Goal: Use online tool/utility: Utilize a website feature to perform a specific function

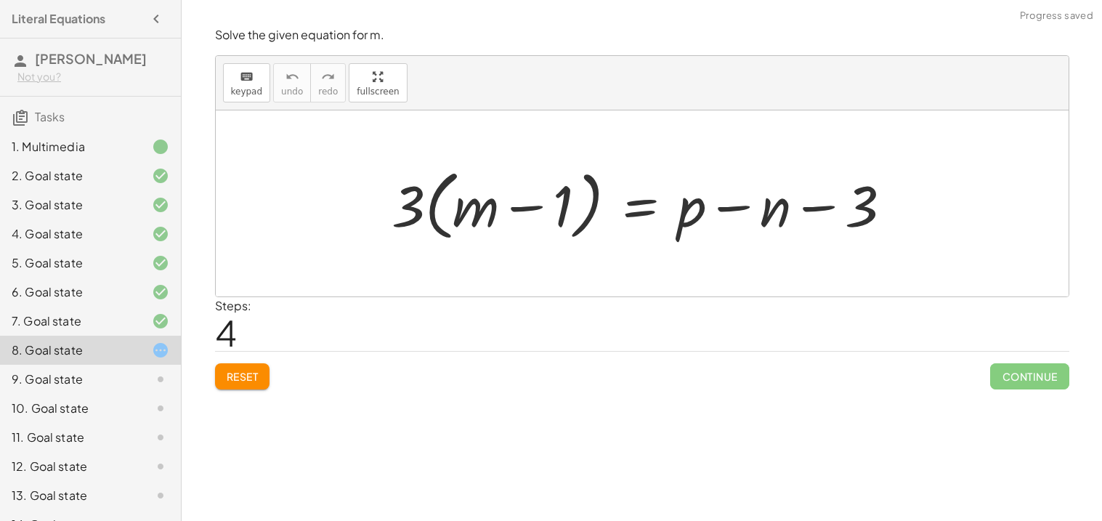
click at [235, 375] on span "Reset" at bounding box center [243, 376] width 32 height 13
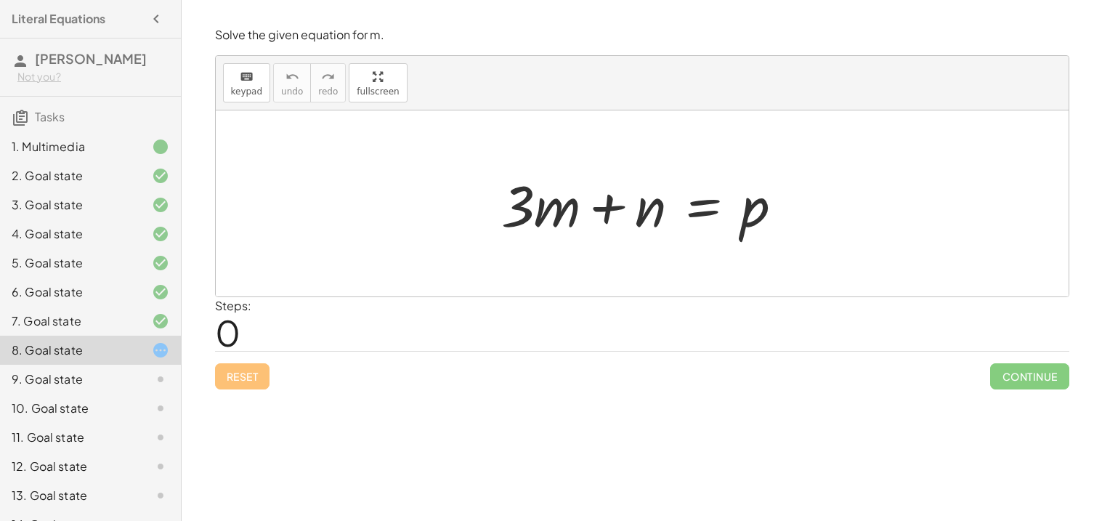
click at [695, 208] on div at bounding box center [648, 203] width 308 height 75
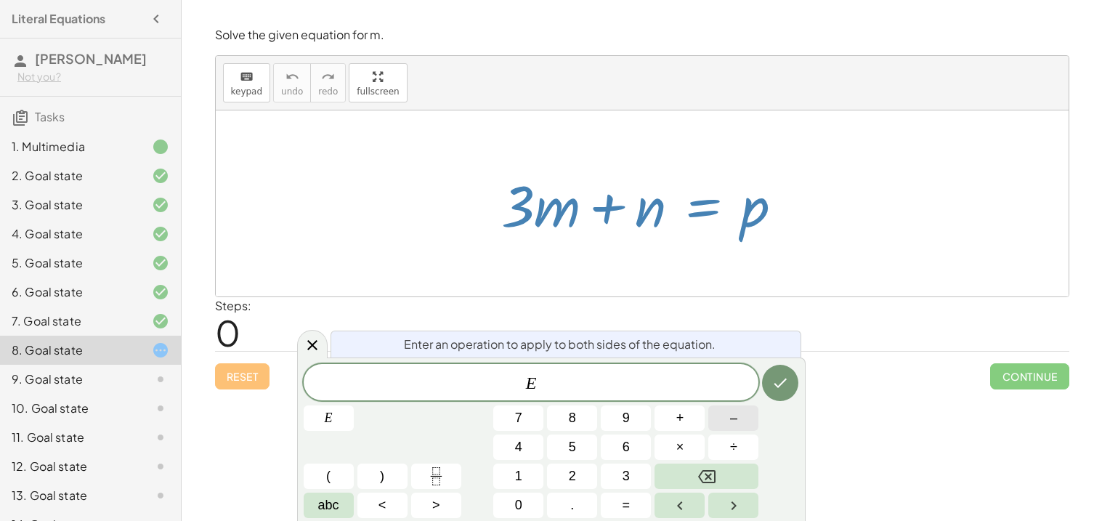
click at [724, 426] on button "–" at bounding box center [733, 417] width 50 height 25
click at [608, 465] on button "3" at bounding box center [626, 475] width 50 height 25
click at [728, 479] on button "Backspace" at bounding box center [706, 475] width 104 height 25
click at [718, 477] on button "Backspace" at bounding box center [706, 475] width 104 height 25
click at [781, 387] on icon "Done" at bounding box center [779, 382] width 17 height 17
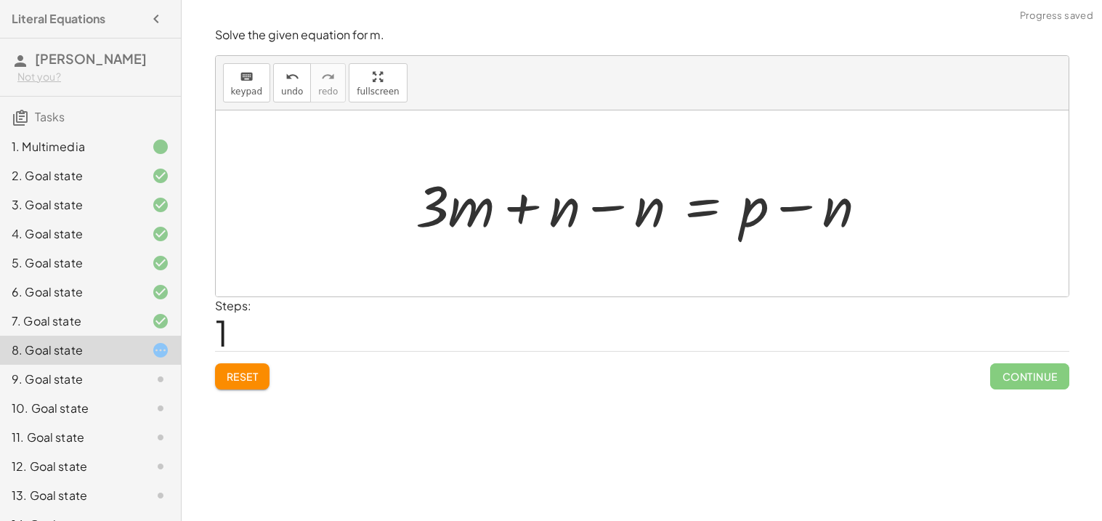
click at [611, 206] on div at bounding box center [647, 203] width 478 height 75
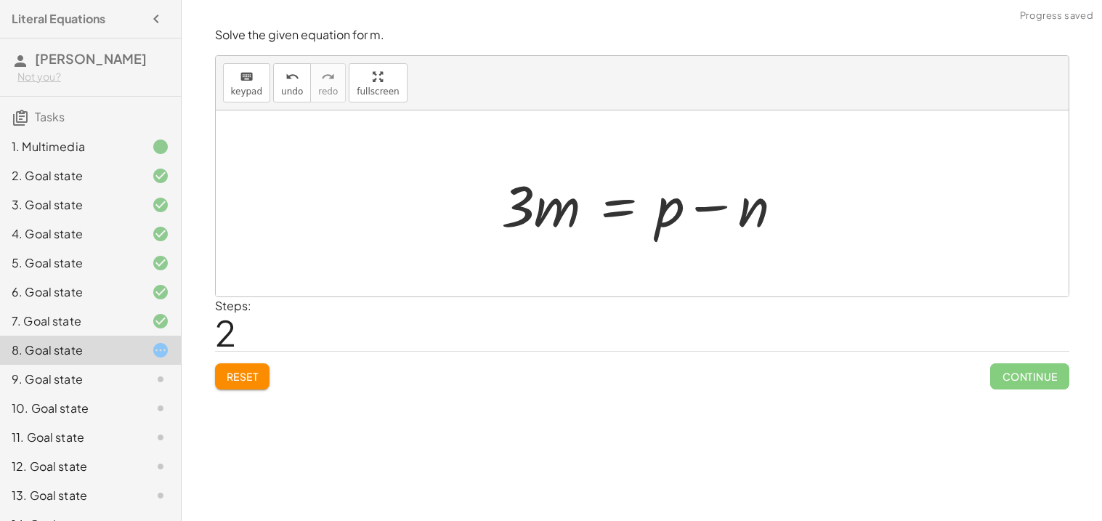
click at [702, 202] on div at bounding box center [648, 203] width 308 height 75
click at [622, 207] on div at bounding box center [648, 203] width 308 height 75
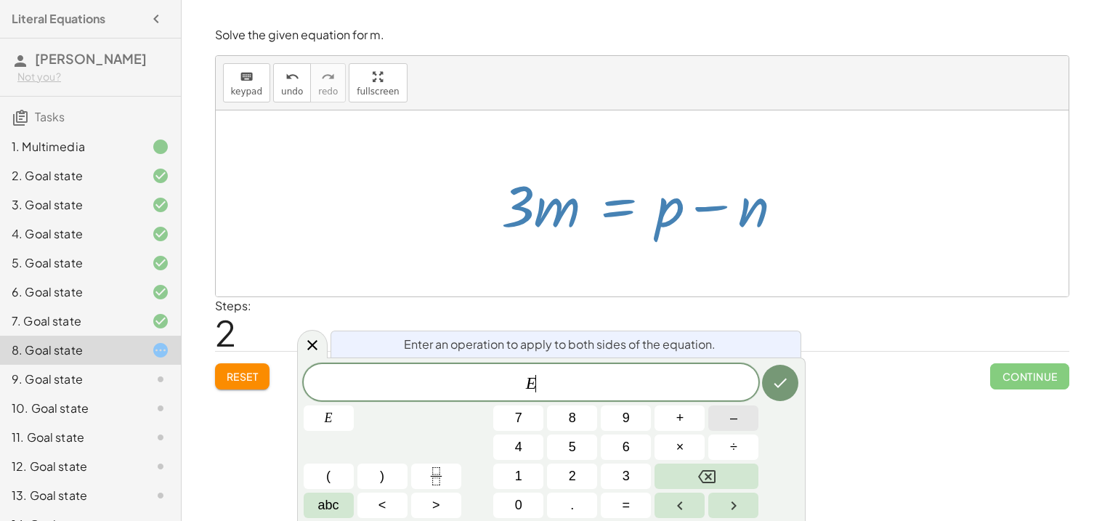
click at [731, 415] on span "–" at bounding box center [733, 418] width 7 height 20
click at [622, 461] on div "E − ​ E 7 8 9 + – 4 5 6 × ÷ ( ) 1 2 3 abc < > 0 . =" at bounding box center [551, 441] width 495 height 154
click at [622, 473] on span "3" at bounding box center [625, 476] width 7 height 20
click at [789, 374] on button "Done" at bounding box center [780, 383] width 36 height 36
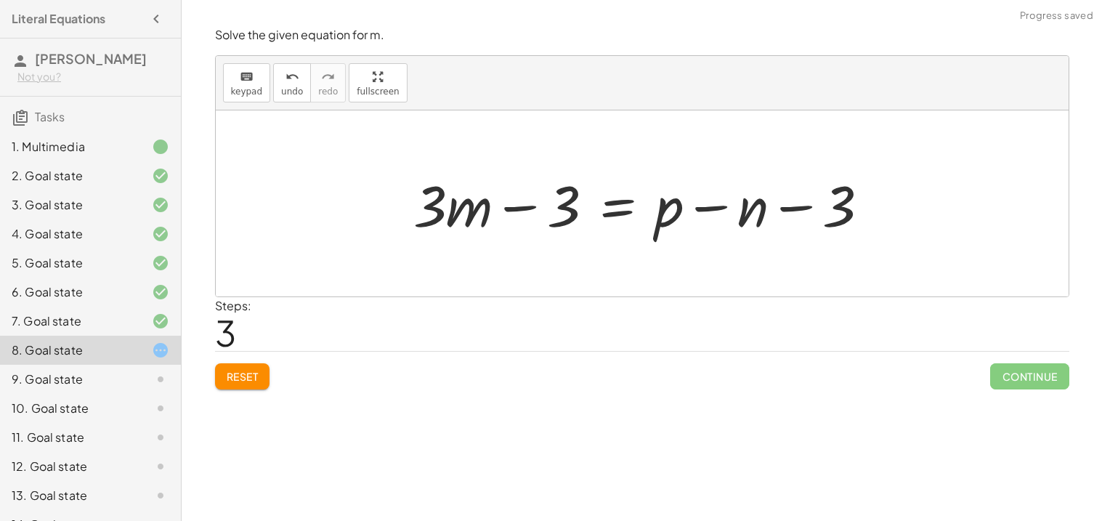
click at [512, 211] on div at bounding box center [647, 203] width 482 height 75
click at [792, 204] on div at bounding box center [647, 203] width 482 height 75
drag, startPoint x: 834, startPoint y: 200, endPoint x: 564, endPoint y: 199, distance: 270.2
click at [564, 199] on div at bounding box center [647, 203] width 482 height 75
click at [238, 375] on span "Reset" at bounding box center [243, 376] width 32 height 13
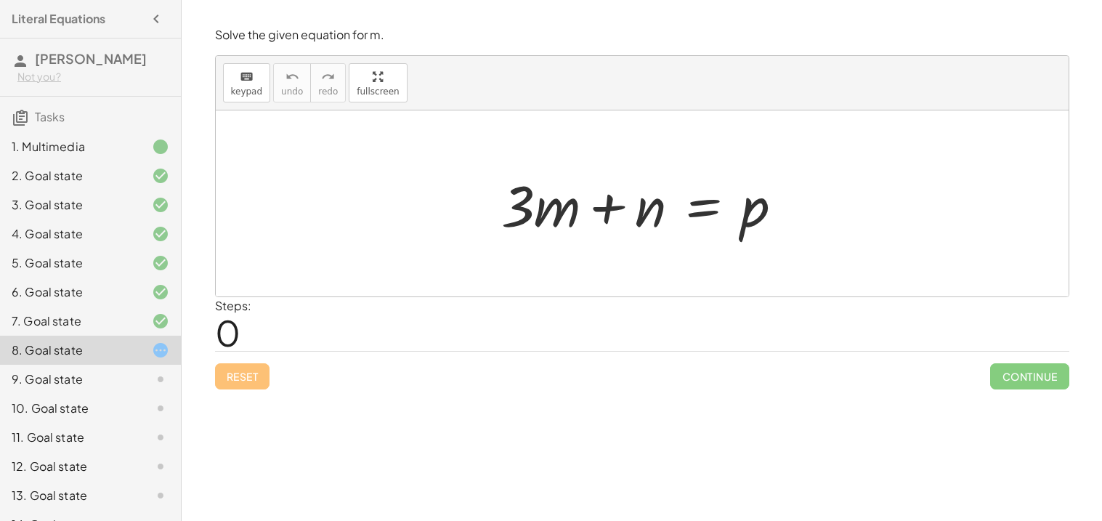
click at [705, 206] on div at bounding box center [648, 203] width 308 height 75
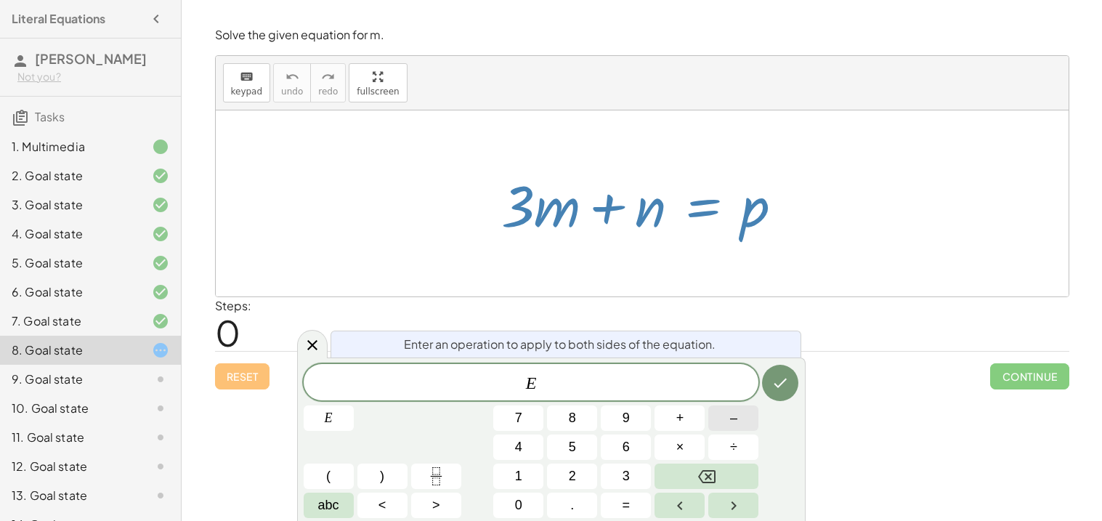
click at [740, 423] on button "–" at bounding box center [733, 417] width 50 height 25
click at [768, 378] on button "Done" at bounding box center [780, 383] width 36 height 36
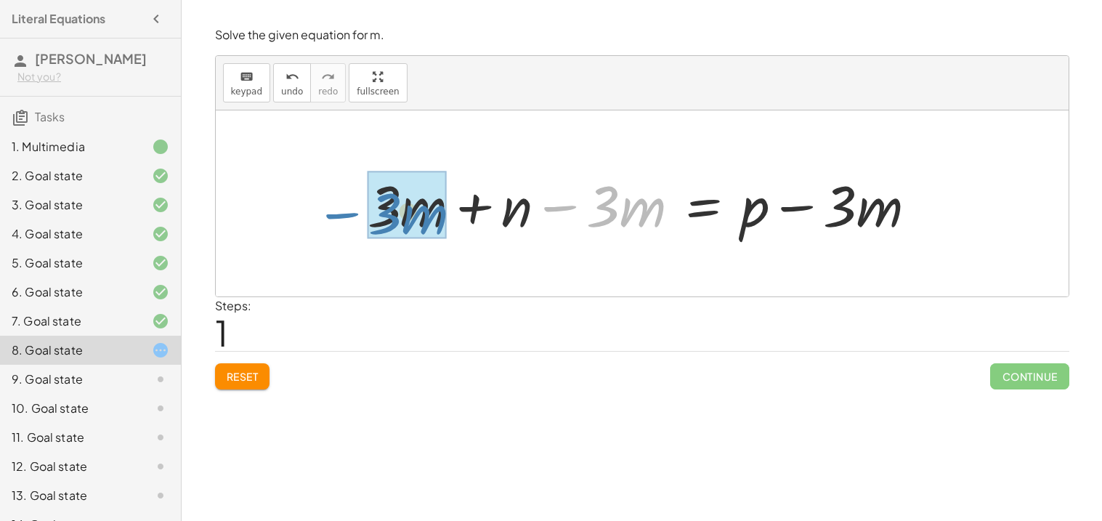
drag, startPoint x: 567, startPoint y: 207, endPoint x: 349, endPoint y: 212, distance: 217.9
click at [349, 212] on div "+ · 3 · m + n = p − · 3 · m + · 3 · m + n = p − · 3 · m + − · 3 · m" at bounding box center [642, 204] width 593 height 82
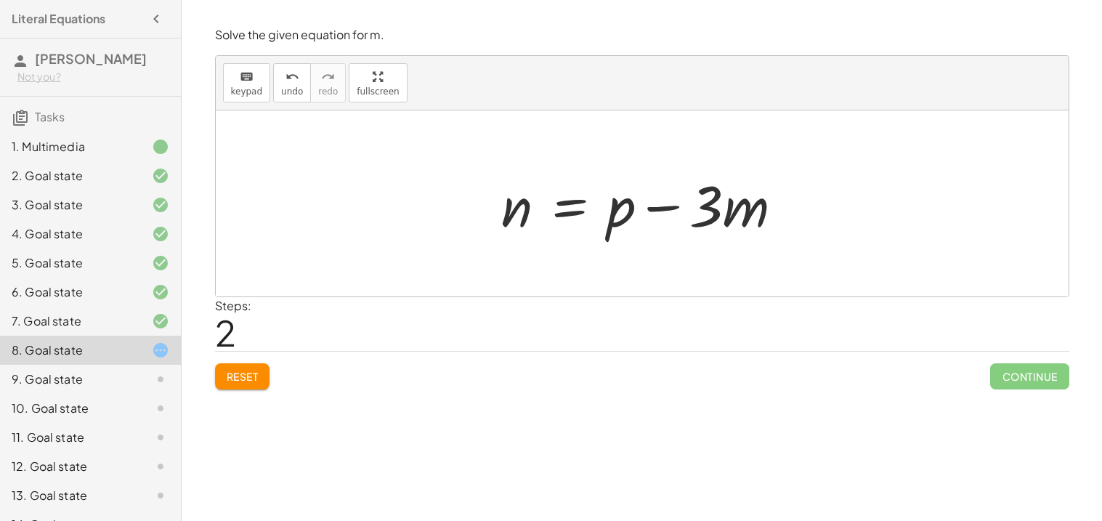
click at [575, 201] on div at bounding box center [648, 203] width 308 height 75
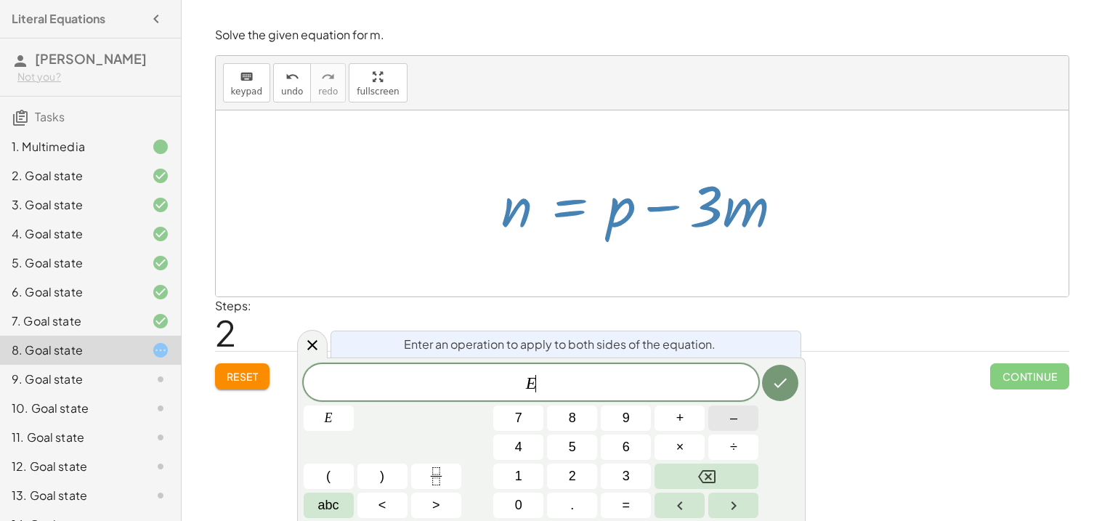
click at [733, 421] on span "–" at bounding box center [733, 418] width 7 height 20
click at [774, 374] on icon "Done" at bounding box center [779, 382] width 17 height 17
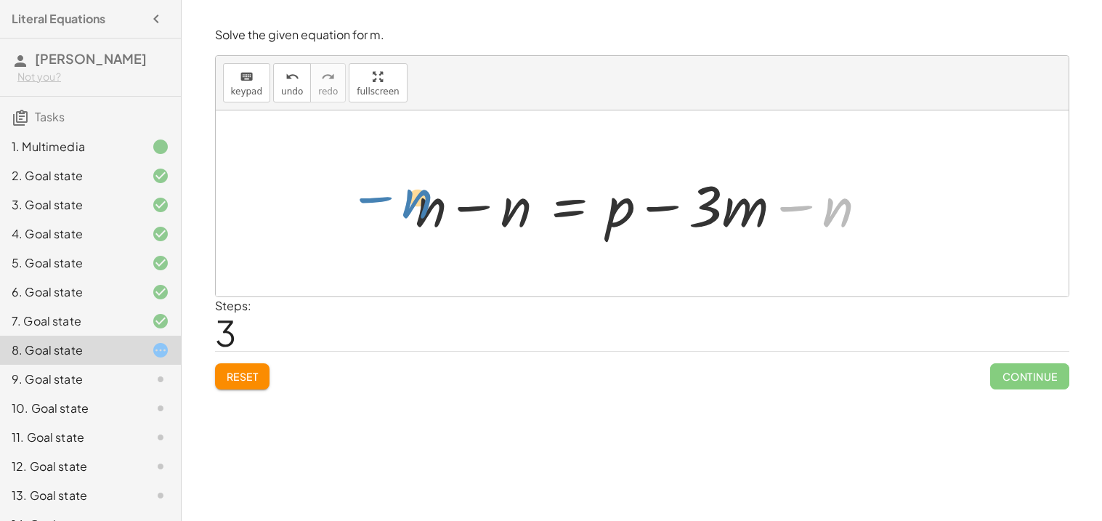
drag, startPoint x: 833, startPoint y: 217, endPoint x: 407, endPoint y: 208, distance: 426.4
click at [407, 208] on div "+ · 3 · m + n = p + · 3 · m + n − · 3 · m = + p − · 3 · m + 0 + n = + p − · 3 ·…" at bounding box center [642, 204] width 496 height 82
click at [475, 201] on div at bounding box center [647, 203] width 478 height 75
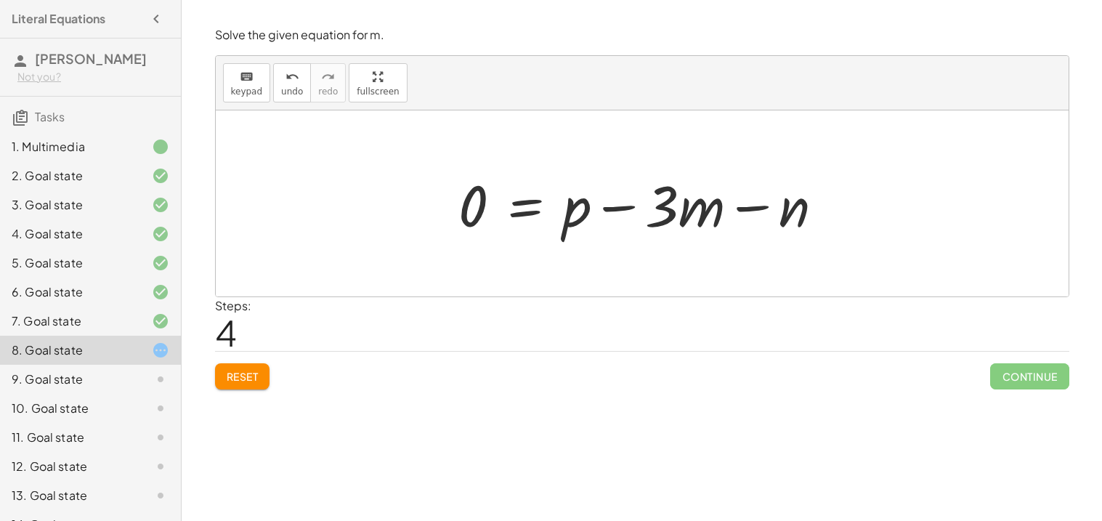
click at [670, 201] on div at bounding box center [647, 203] width 391 height 75
drag, startPoint x: 671, startPoint y: 201, endPoint x: 795, endPoint y: 195, distance: 123.6
click at [795, 195] on div at bounding box center [647, 203] width 391 height 75
click at [254, 368] on button "Reset" at bounding box center [242, 376] width 55 height 26
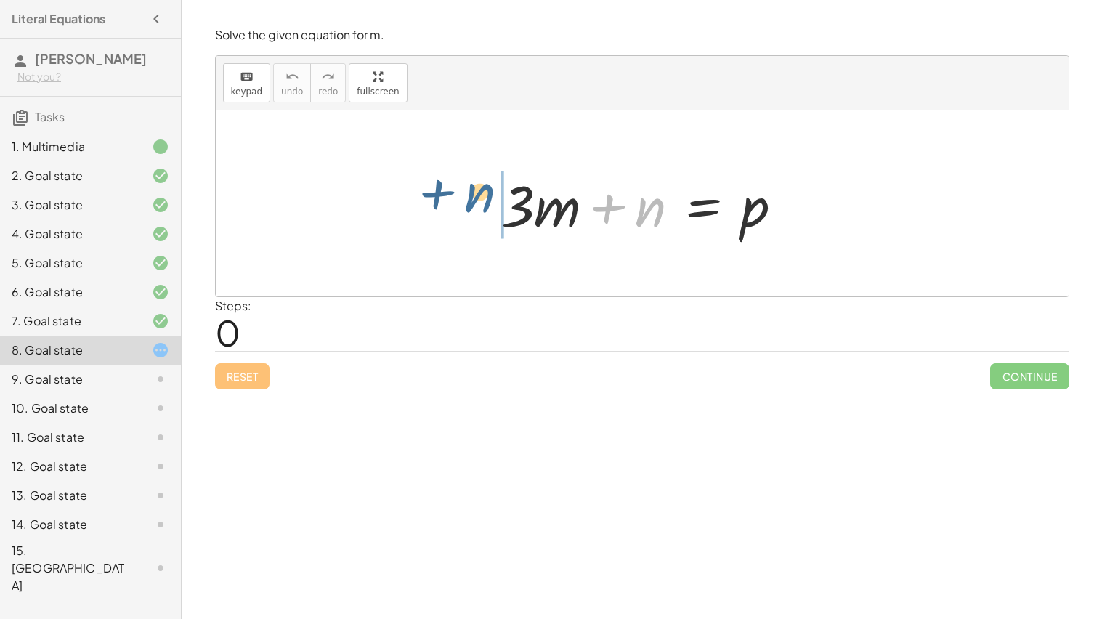
drag, startPoint x: 647, startPoint y: 203, endPoint x: 478, endPoint y: 188, distance: 169.9
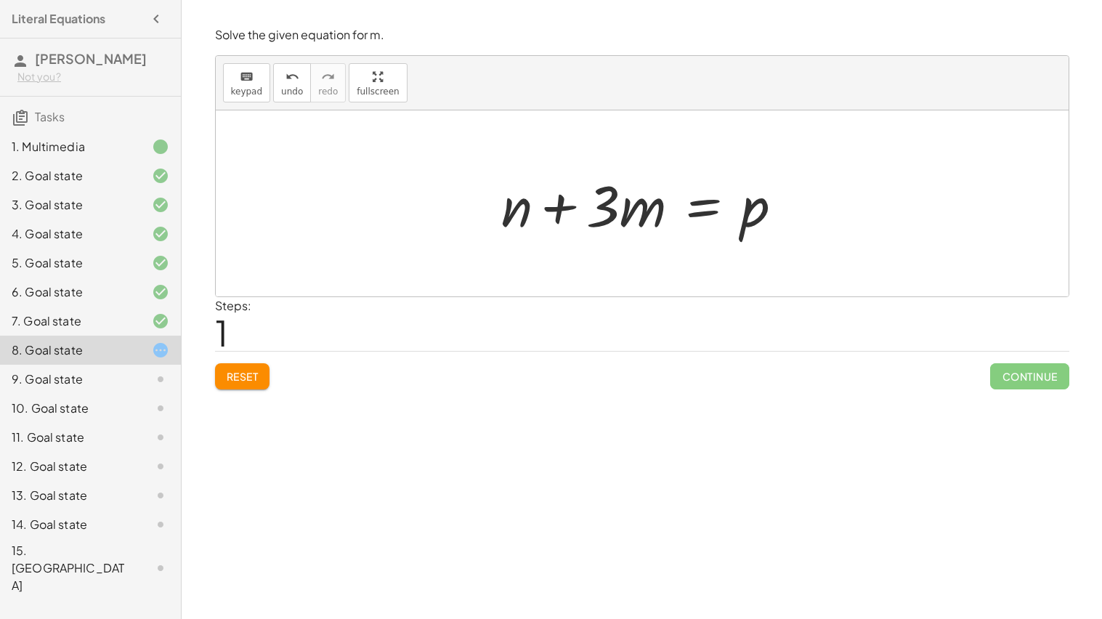
click at [700, 198] on div at bounding box center [648, 203] width 308 height 75
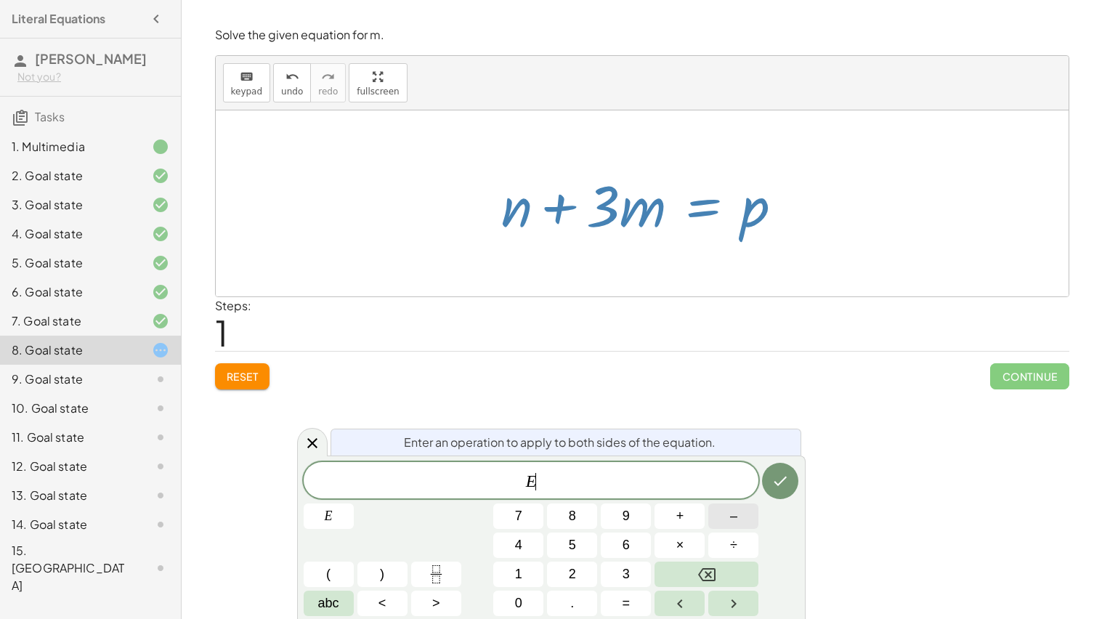
click at [728, 509] on button "–" at bounding box center [733, 515] width 50 height 25
click at [770, 489] on button "Done" at bounding box center [780, 481] width 36 height 36
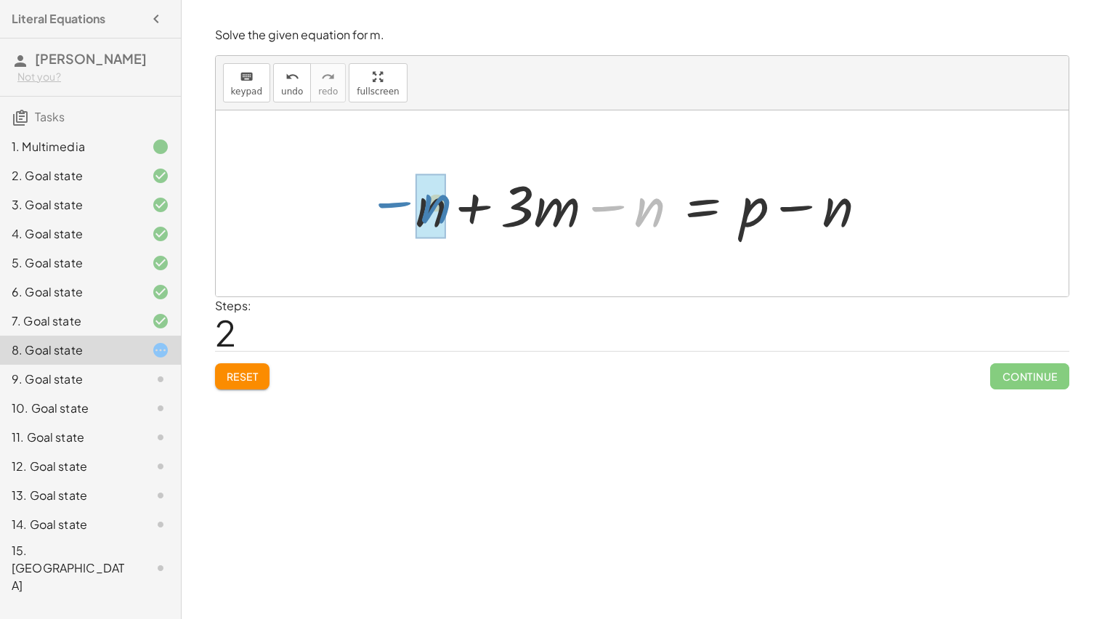
drag, startPoint x: 644, startPoint y: 217, endPoint x: 428, endPoint y: 213, distance: 215.8
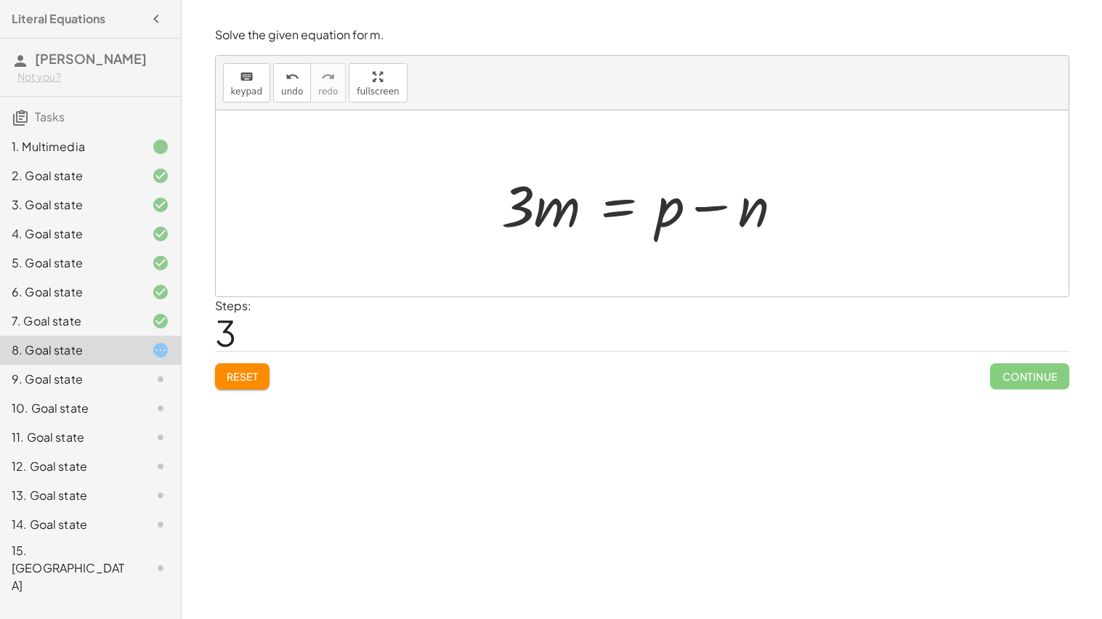
click at [620, 193] on div at bounding box center [648, 203] width 308 height 75
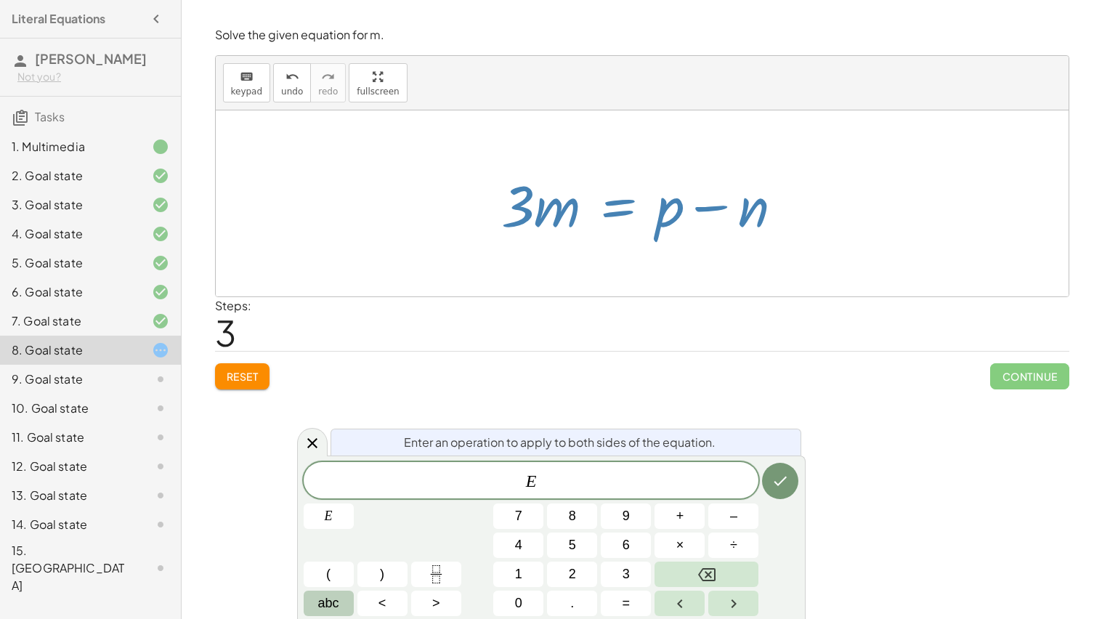
click at [337, 520] on span "abc" at bounding box center [328, 603] width 21 height 20
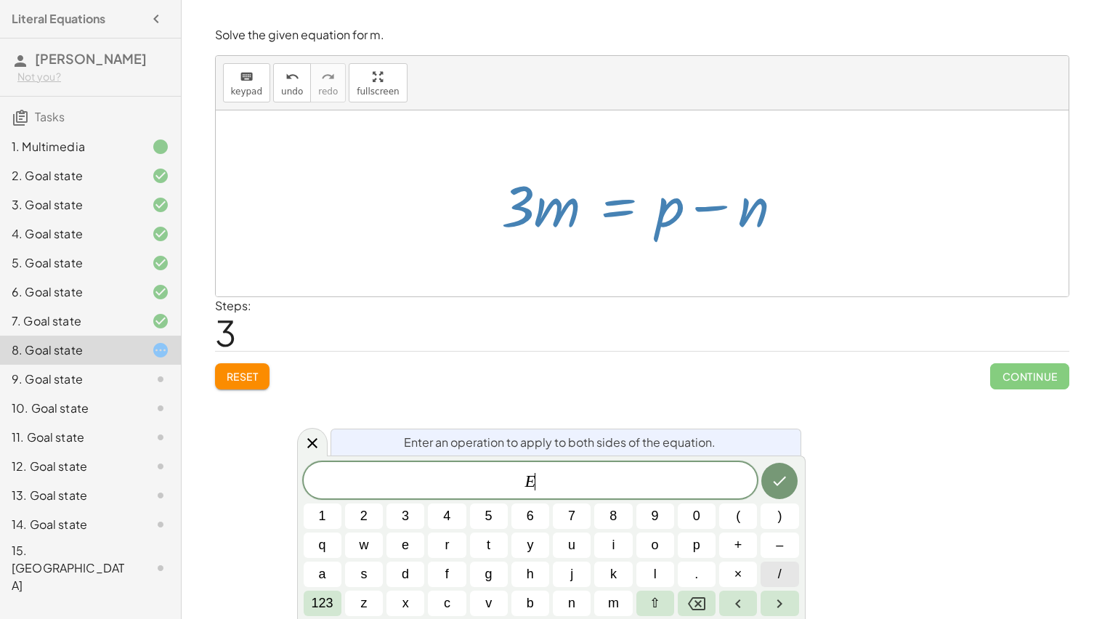
click at [784, 520] on button "/" at bounding box center [779, 573] width 38 height 25
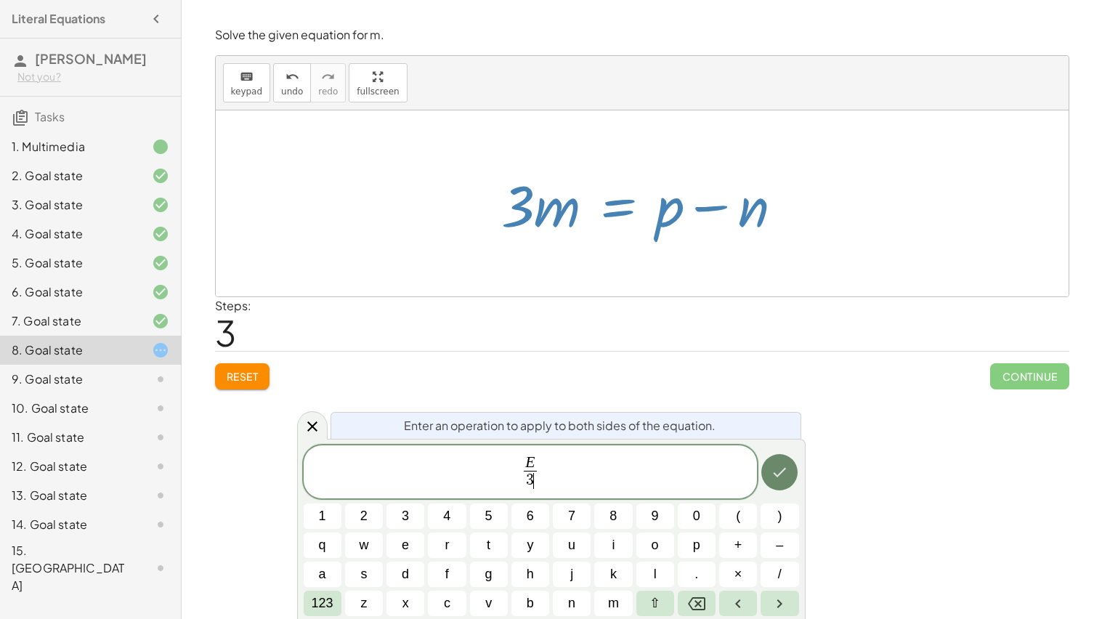
click at [791, 474] on button "Done" at bounding box center [779, 472] width 36 height 36
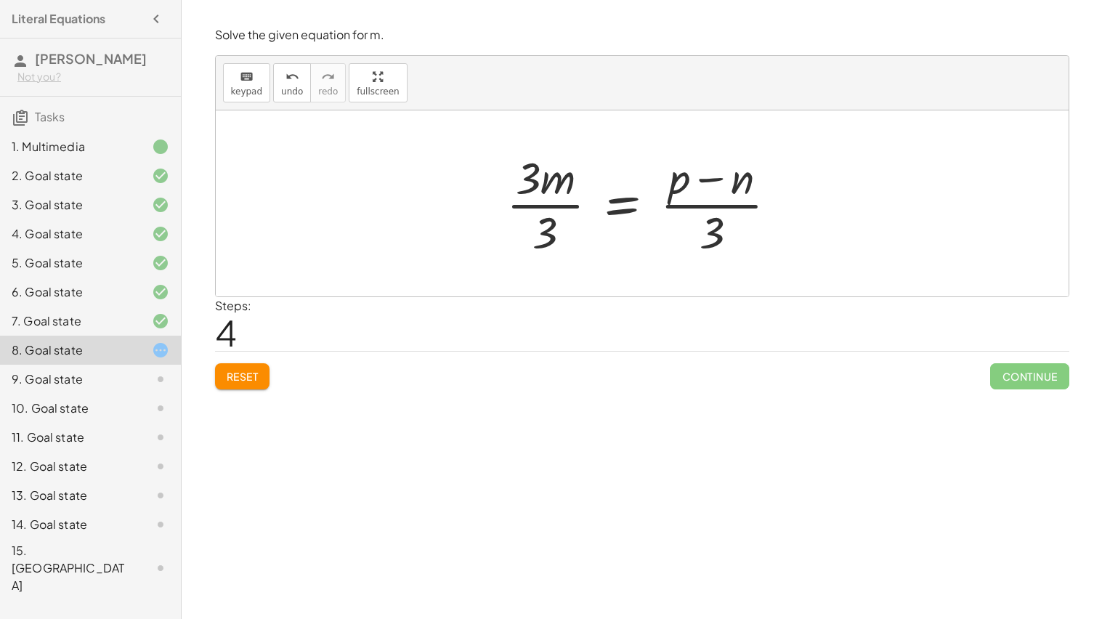
click at [546, 203] on div at bounding box center [647, 203] width 297 height 112
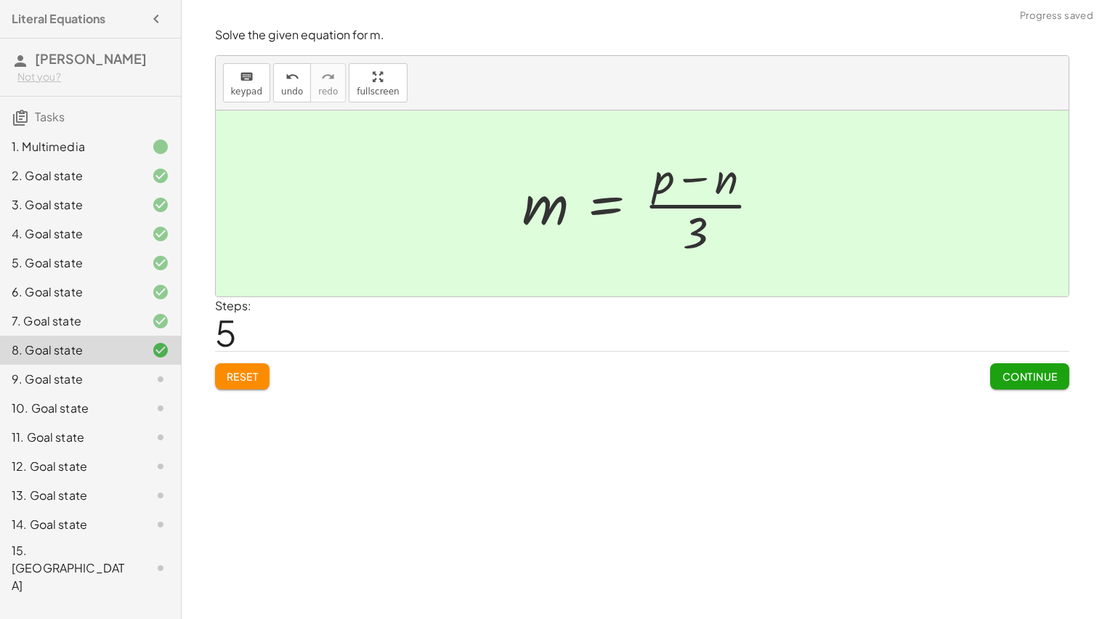
click at [715, 206] on div at bounding box center [647, 203] width 265 height 112
click at [1018, 380] on span "Continue" at bounding box center [1029, 376] width 55 height 13
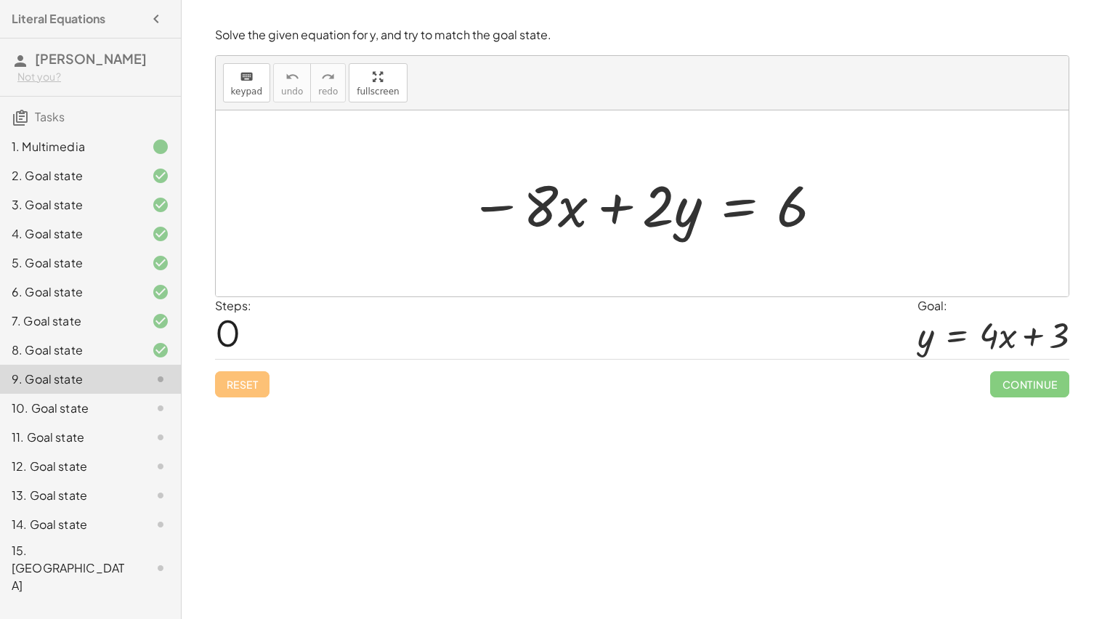
click at [731, 209] on div at bounding box center [647, 203] width 370 height 75
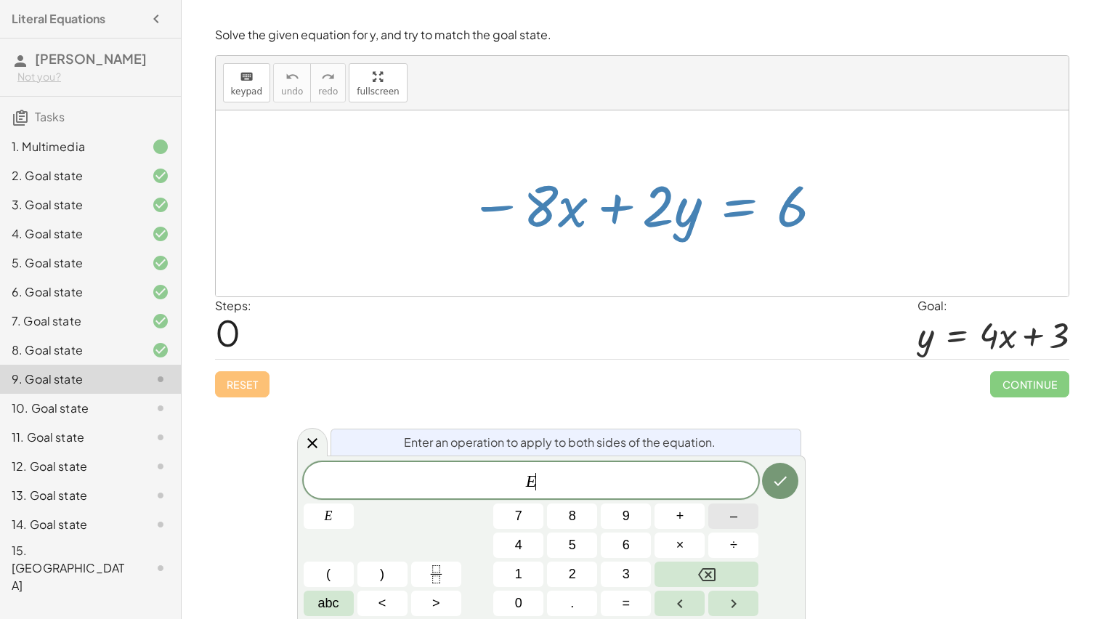
click at [718, 510] on button "–" at bounding box center [733, 515] width 50 height 25
click at [309, 520] on button "abc" at bounding box center [329, 602] width 50 height 25
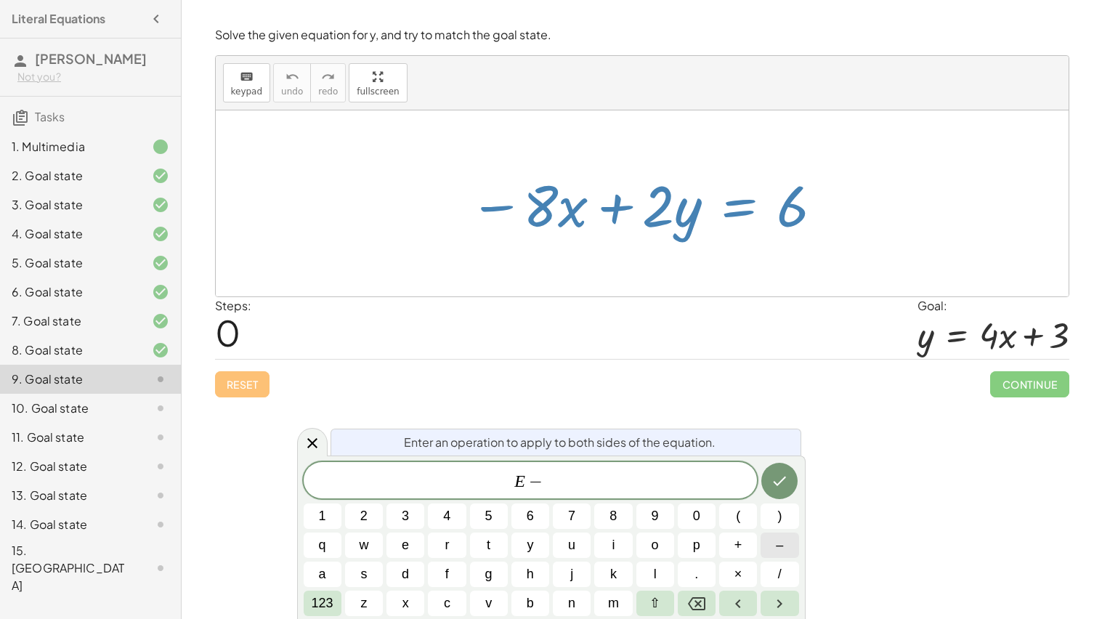
click at [766, 520] on button "–" at bounding box center [779, 544] width 38 height 25
click at [613, 504] on button "8" at bounding box center [613, 515] width 38 height 25
click at [785, 480] on icon "Done" at bounding box center [779, 480] width 17 height 17
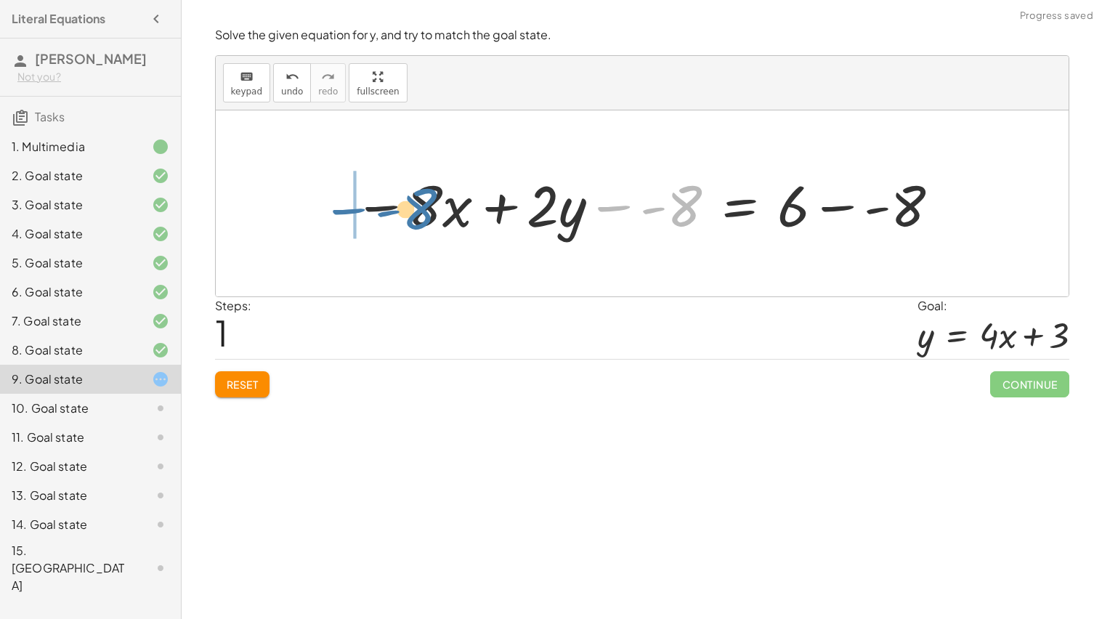
drag, startPoint x: 680, startPoint y: 205, endPoint x: 414, endPoint y: 208, distance: 265.9
click at [414, 208] on div at bounding box center [647, 203] width 602 height 75
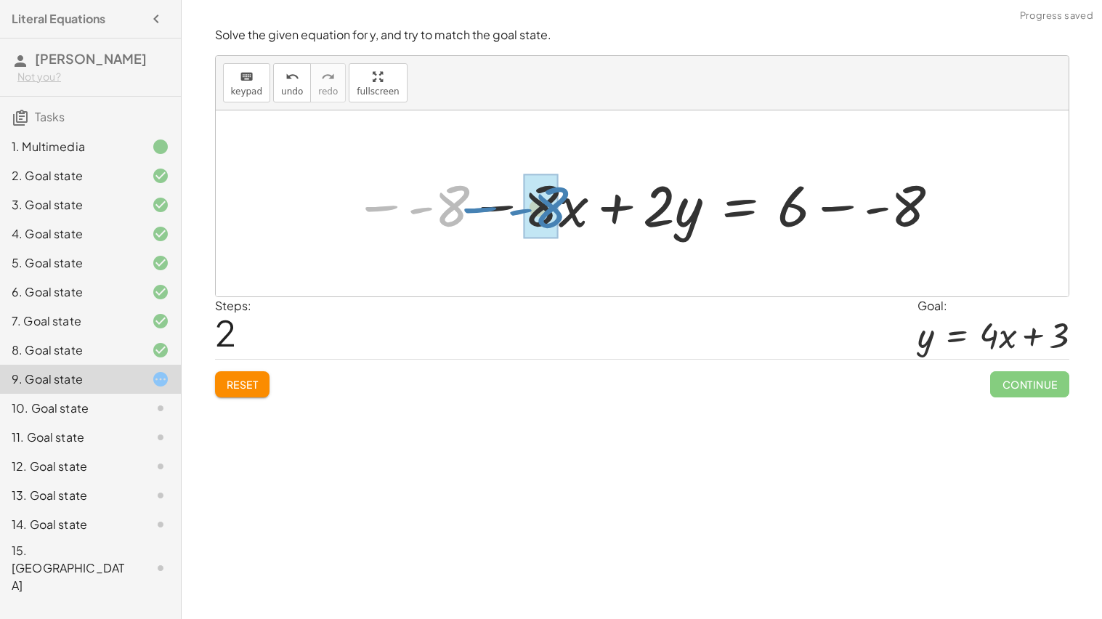
drag, startPoint x: 454, startPoint y: 200, endPoint x: 550, endPoint y: 203, distance: 95.9
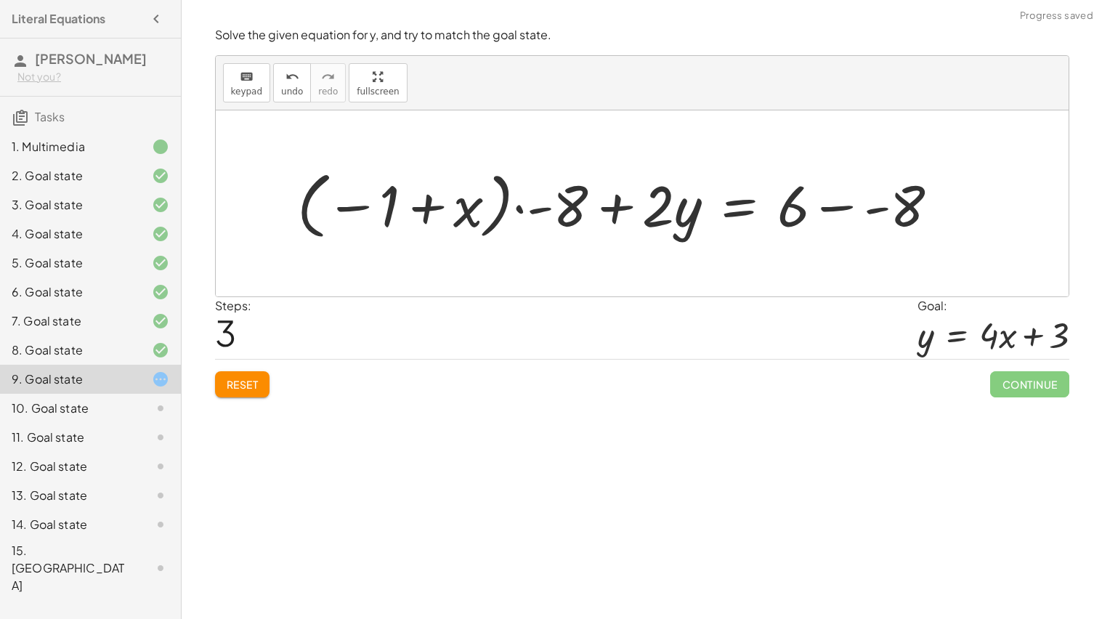
click at [245, 372] on button "Reset" at bounding box center [242, 384] width 55 height 26
